Goal: Find specific page/section

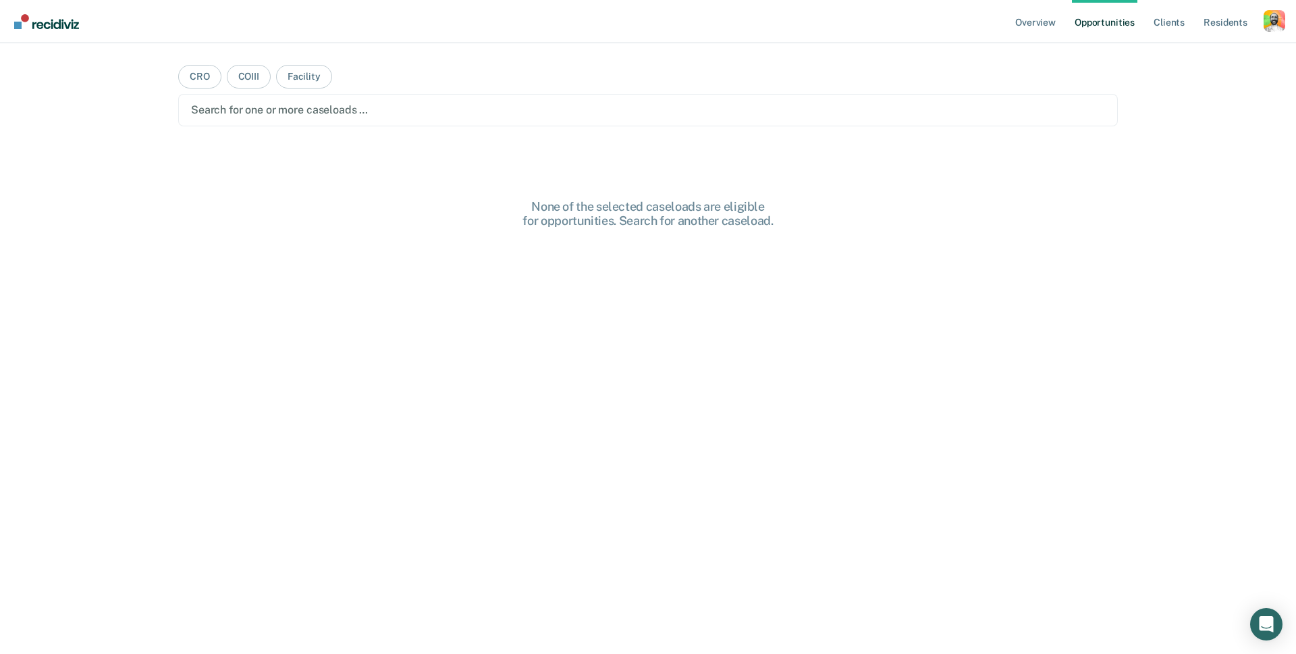
click at [1280, 20] on div "Profile dropdown button" at bounding box center [1275, 21] width 22 height 22
click at [1186, 52] on link "Profile" at bounding box center [1220, 54] width 109 height 11
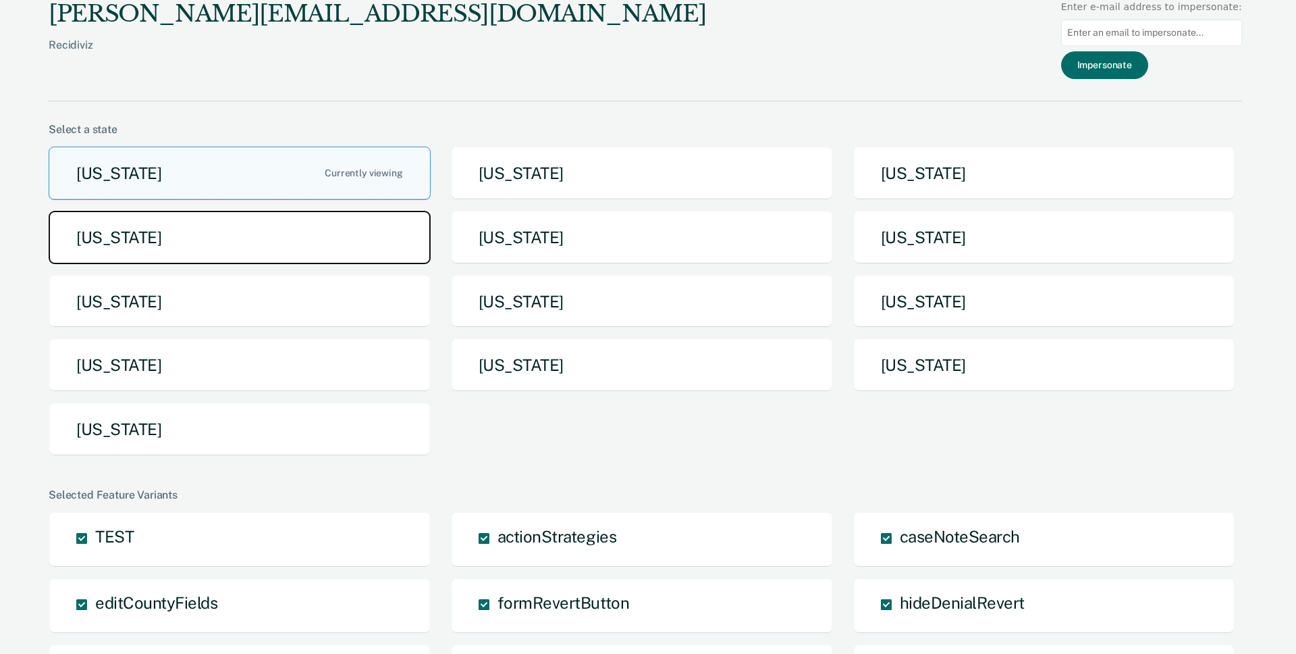
click at [271, 225] on button "[US_STATE]" at bounding box center [240, 237] width 382 height 53
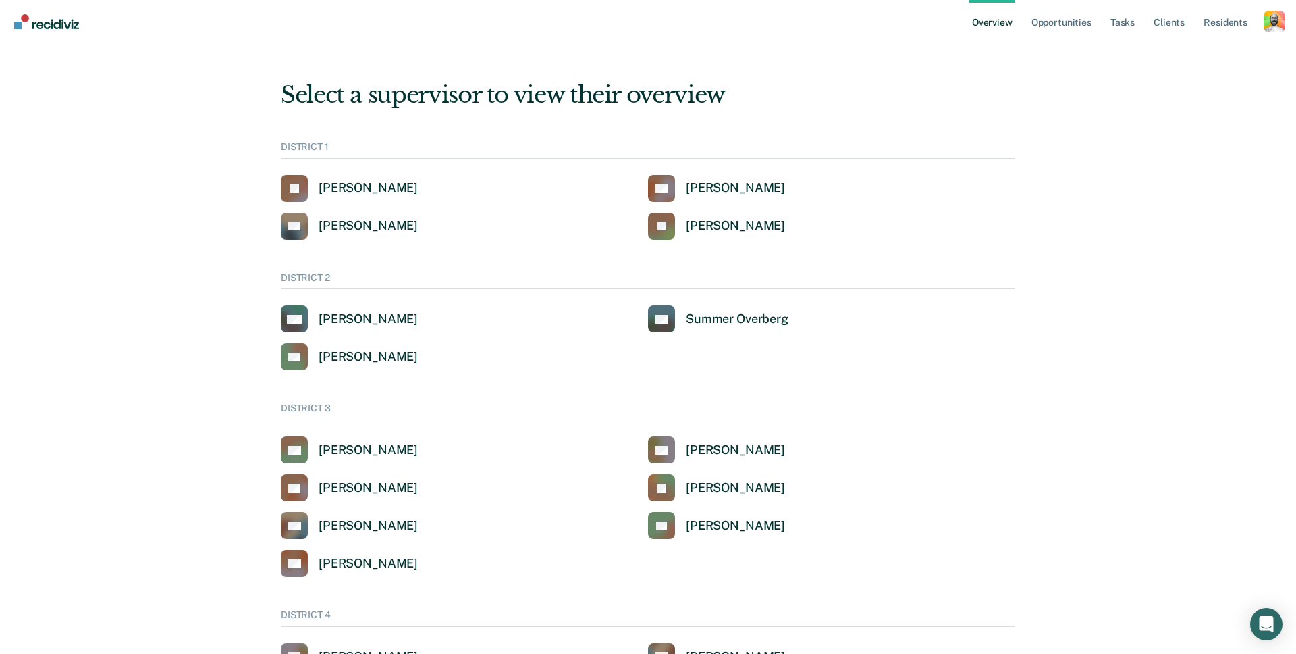
click at [576, 97] on div "Select a supervisor to view their overview" at bounding box center [648, 95] width 735 height 28
click at [1056, 21] on link "Opportunities" at bounding box center [1061, 21] width 65 height 43
